Goal: Contribute content: Add original content to the website for others to see

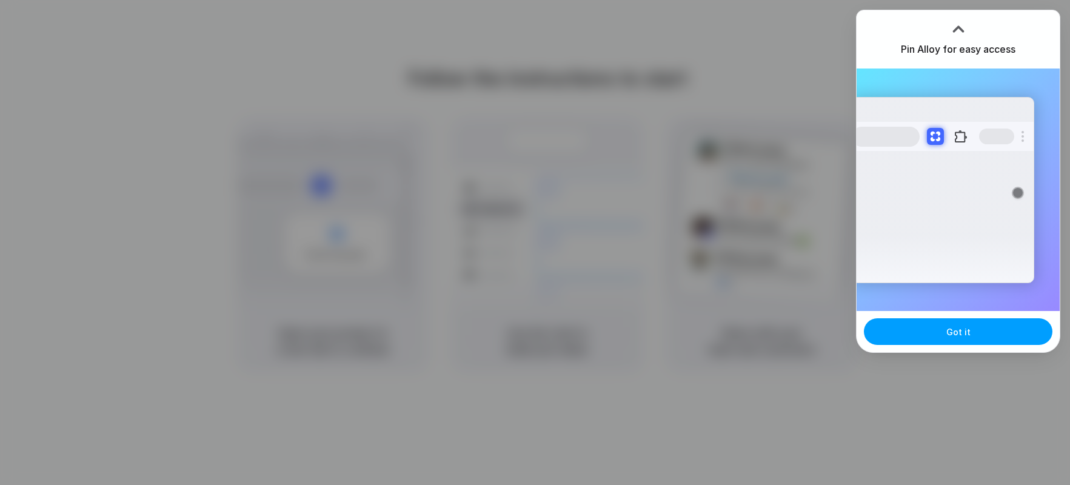
click at [933, 326] on button "Got it" at bounding box center [958, 331] width 188 height 27
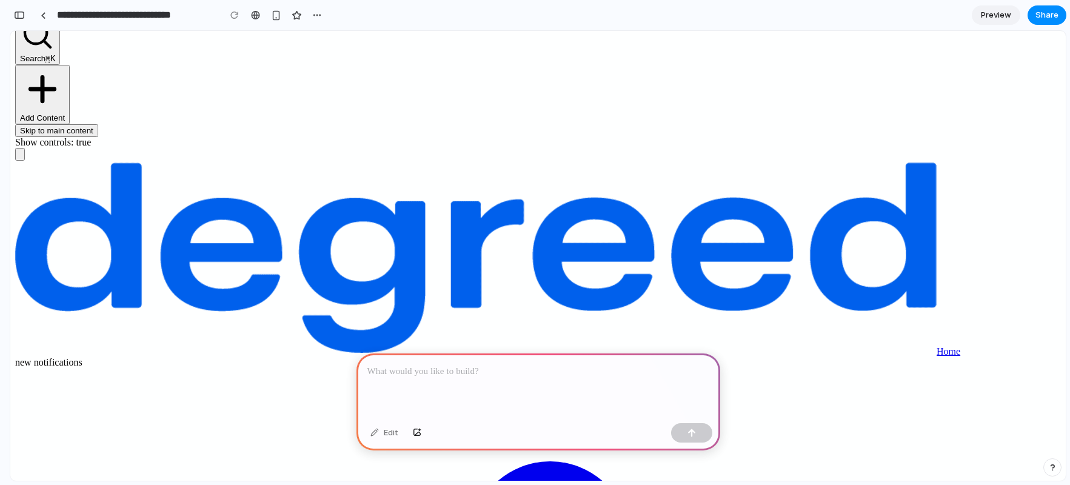
scroll to position [174, 0]
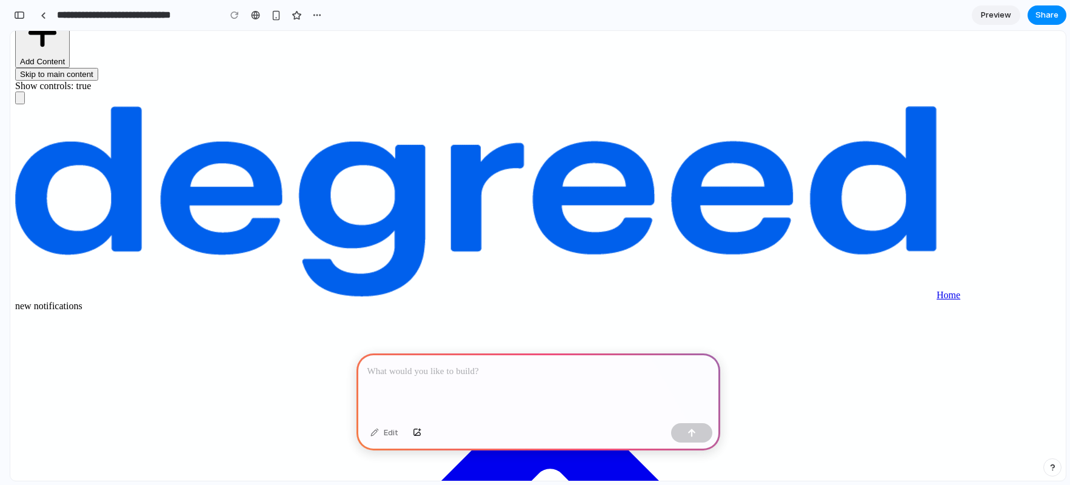
click at [557, 364] on p at bounding box center [538, 371] width 342 height 15
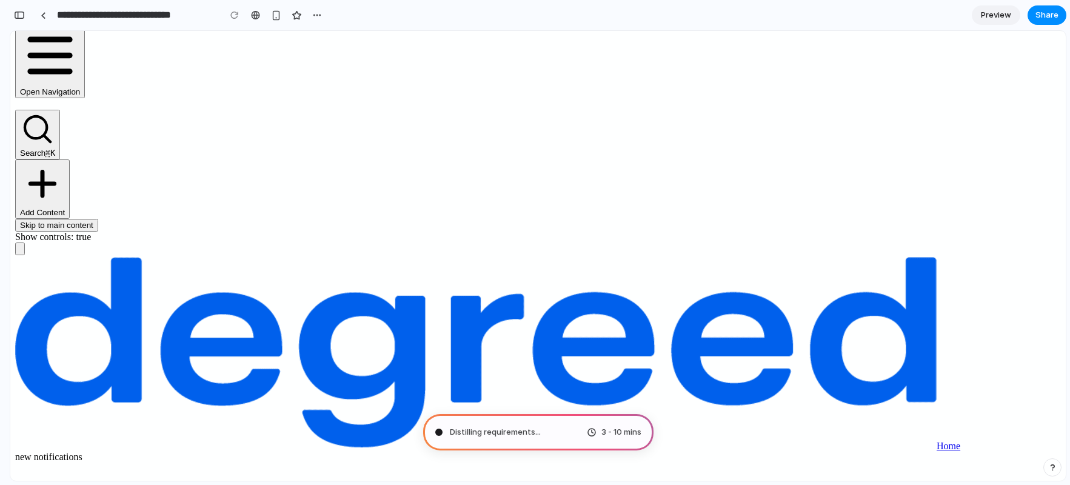
scroll to position [0, 0]
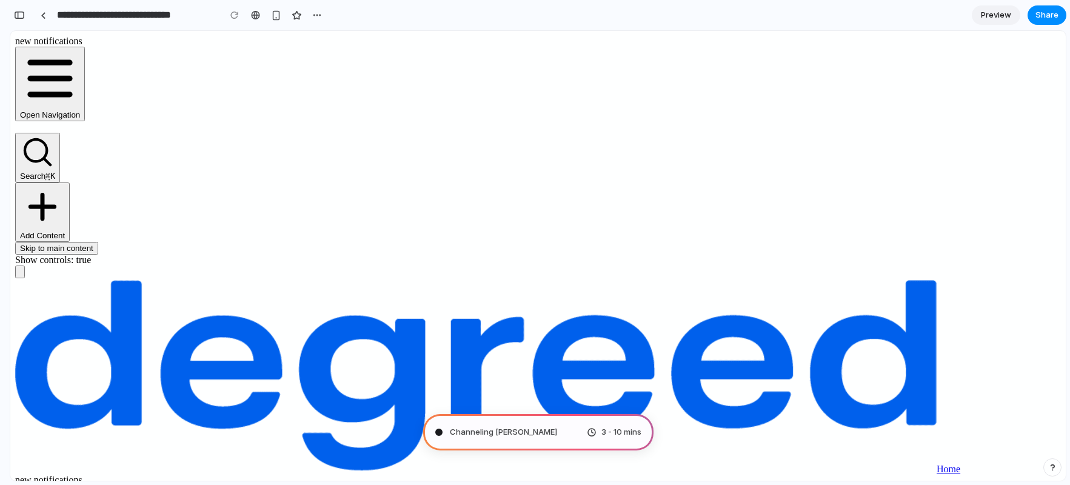
type input "**********"
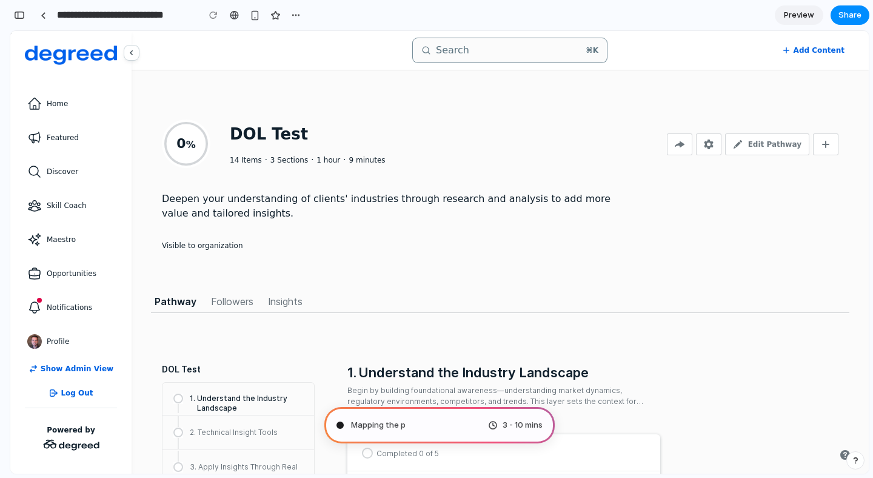
scroll to position [82, 0]
